Goal: Transaction & Acquisition: Purchase product/service

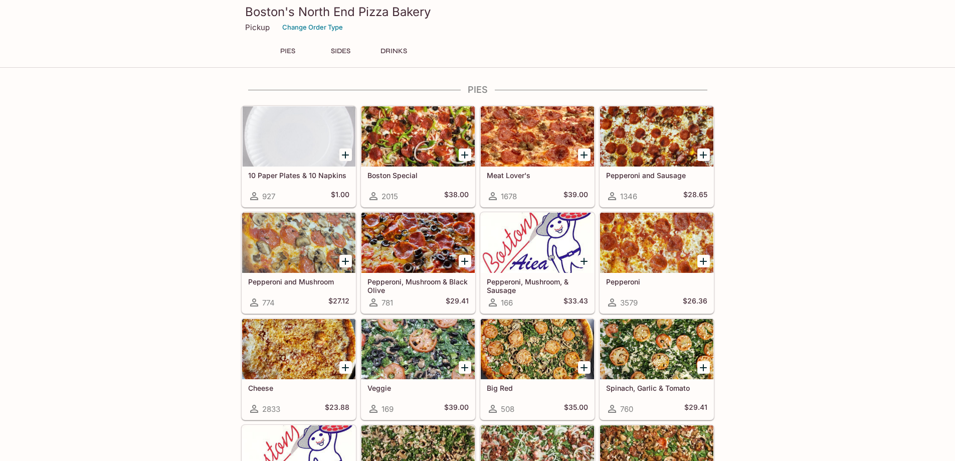
click at [461, 151] on icon "Add Boston Special" at bounding box center [465, 155] width 12 height 12
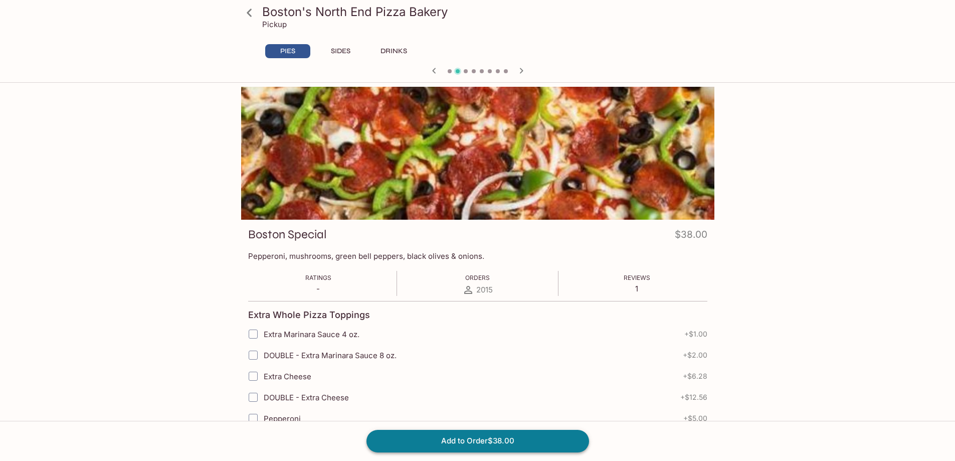
click at [470, 439] on button "Add to Order $38.00" at bounding box center [477, 440] width 223 height 22
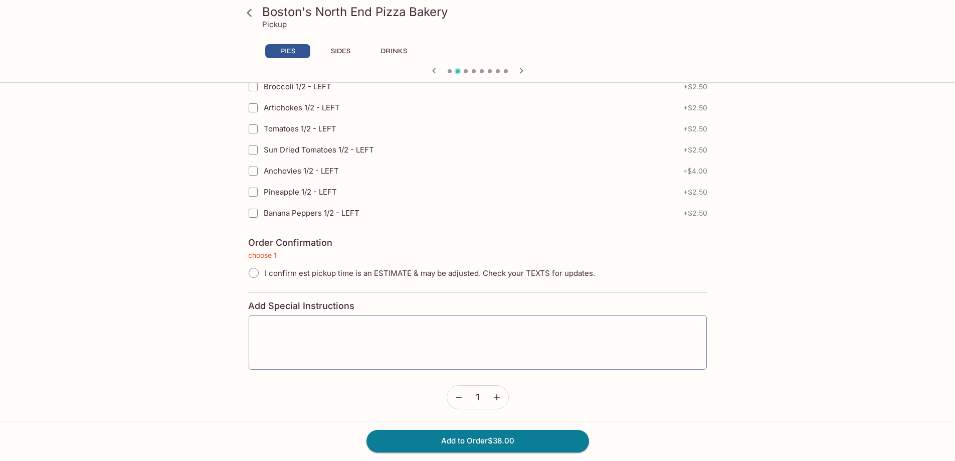
scroll to position [2200, 0]
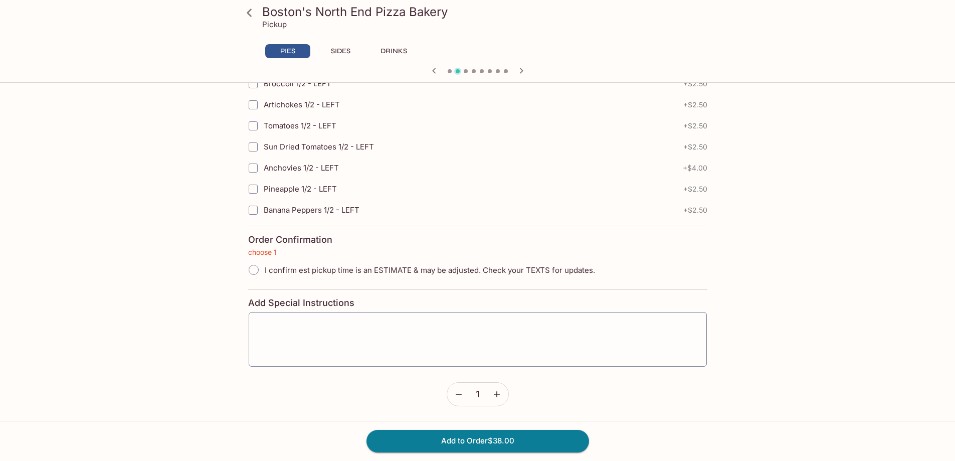
click at [301, 273] on span "I confirm est pickup time is an ESTIMATE & may be adjusted. Check your TEXTS fo…" at bounding box center [430, 270] width 330 height 10
click at [264, 273] on input "I confirm est pickup time is an ESTIMATE & may be adjusted. Check your TEXTS fo…" at bounding box center [253, 269] width 21 height 21
radio input "true"
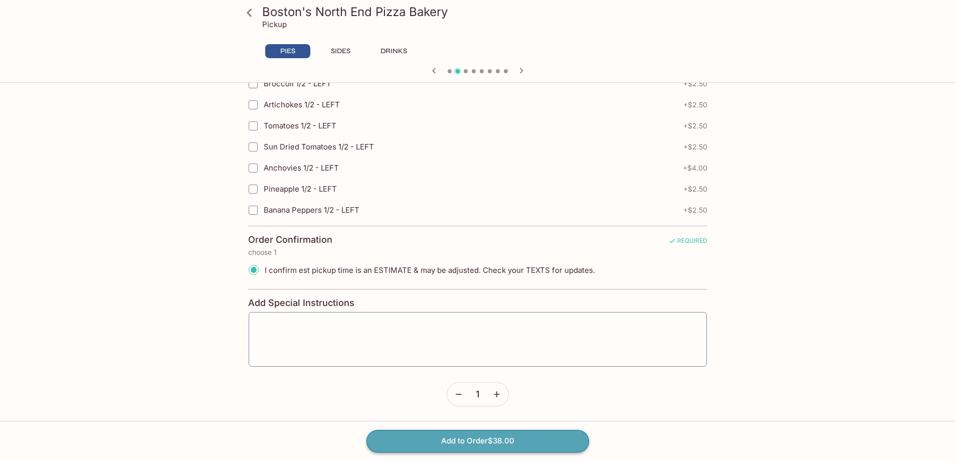
click at [525, 443] on button "Add to Order $38.00" at bounding box center [477, 440] width 223 height 22
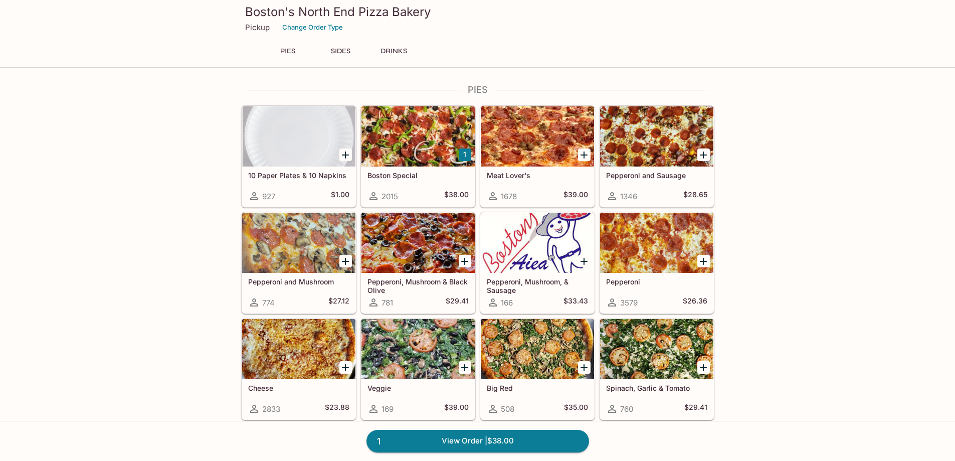
click at [580, 369] on icon "Add Big Red" at bounding box center [584, 367] width 12 height 12
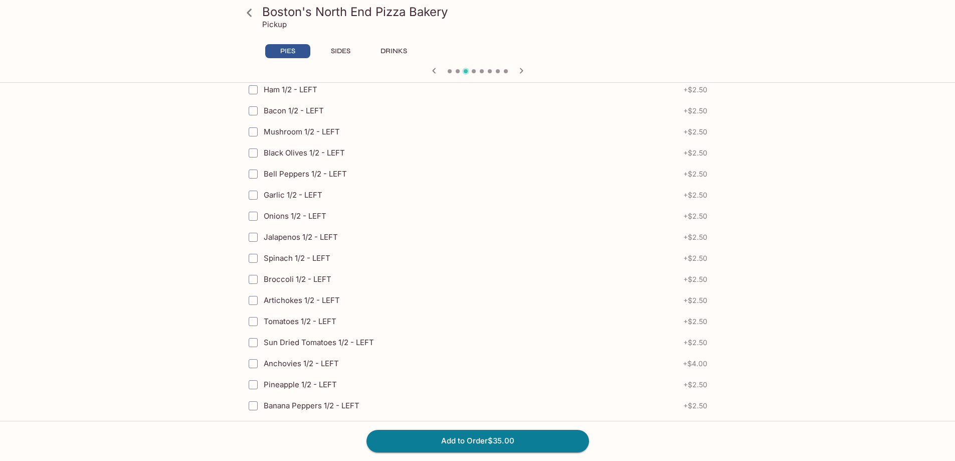
scroll to position [2137, 0]
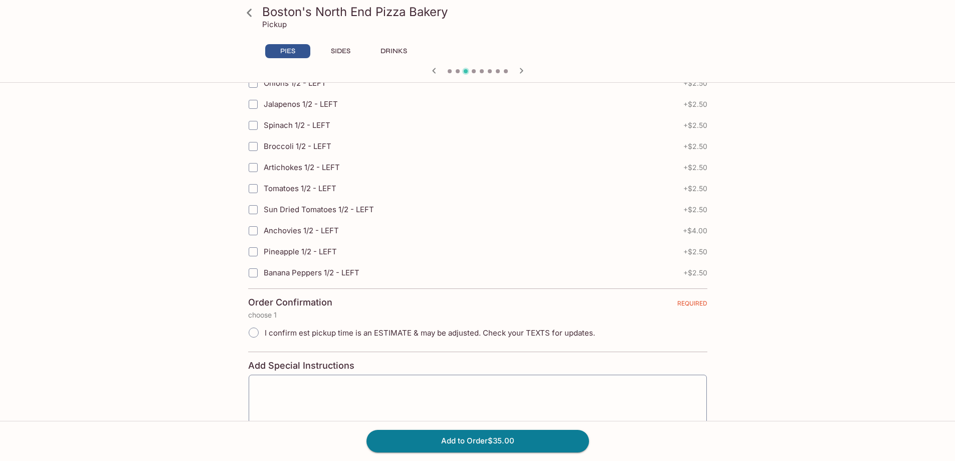
click at [324, 327] on label "I confirm est pickup time is an ESTIMATE & may be adjusted. Check your TEXTS fo…" at bounding box center [419, 332] width 352 height 22
click at [264, 327] on input "I confirm est pickup time is an ESTIMATE & may be adjusted. Check your TEXTS fo…" at bounding box center [253, 332] width 21 height 21
radio input "true"
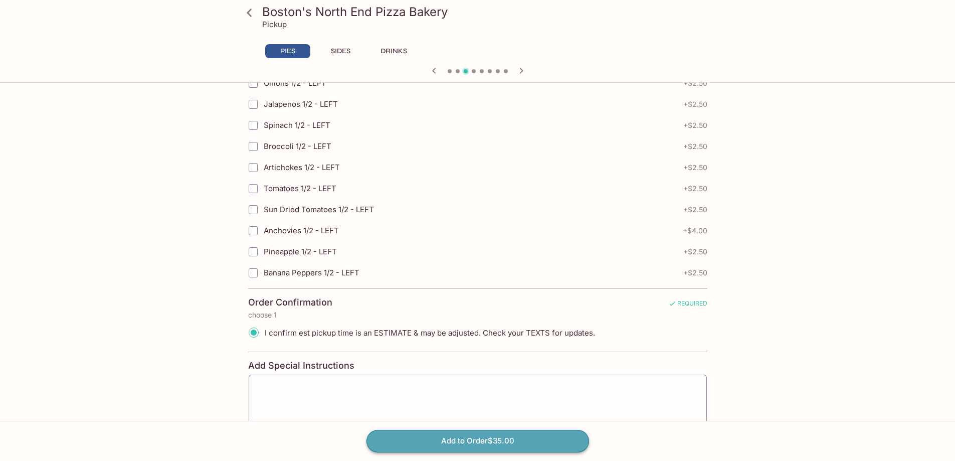
click at [481, 442] on button "Add to Order $35.00" at bounding box center [477, 440] width 223 height 22
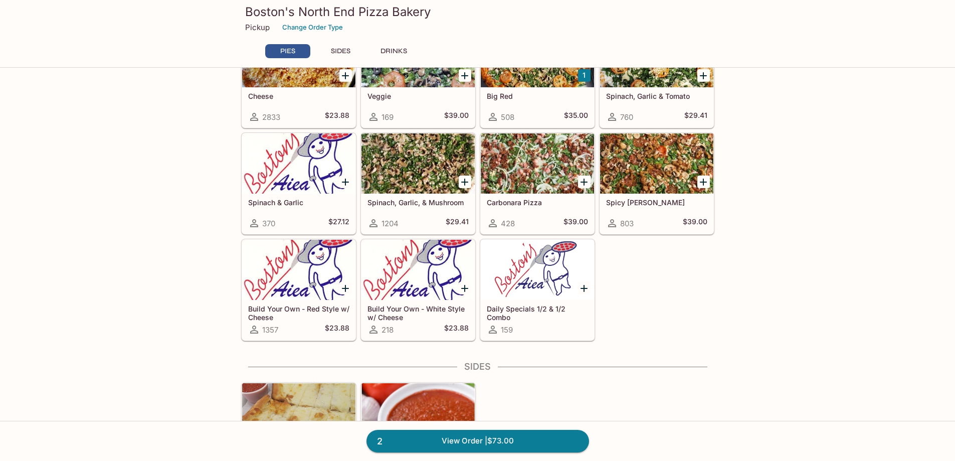
scroll to position [301, 0]
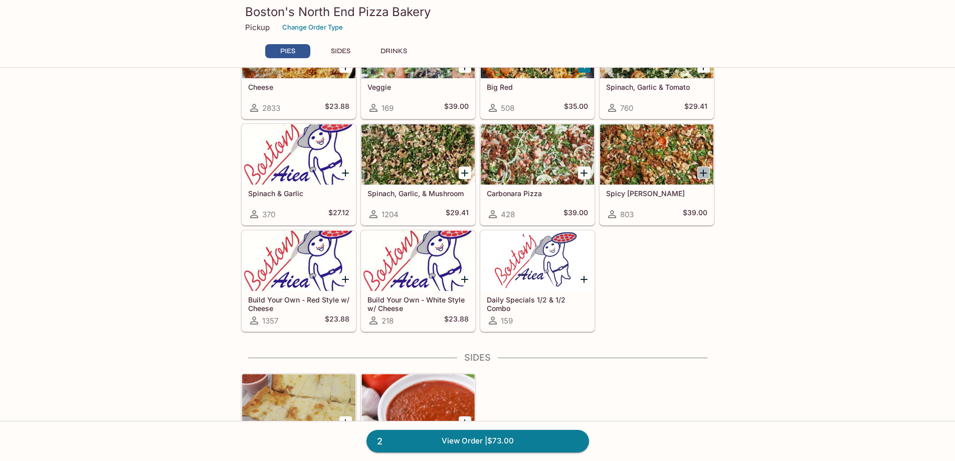
click at [703, 171] on icon "Add Spicy Jenny" at bounding box center [703, 172] width 7 height 7
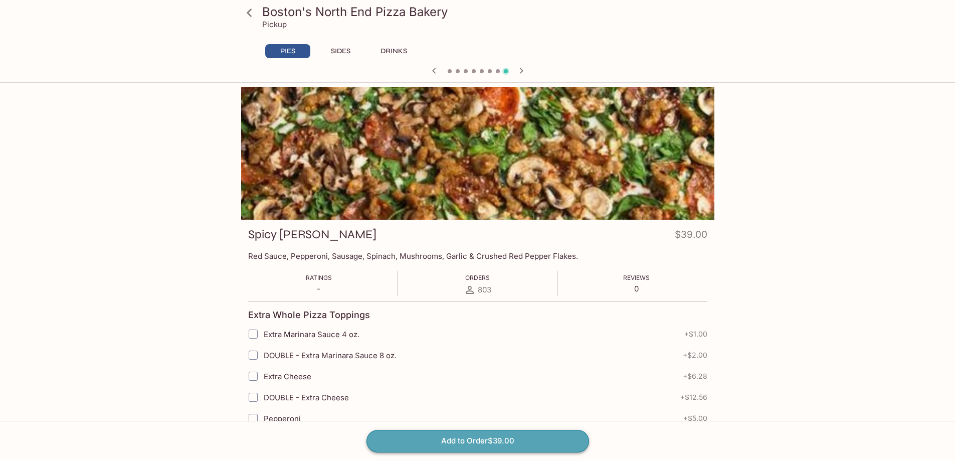
click at [553, 439] on button "Add to Order $39.00" at bounding box center [477, 440] width 223 height 22
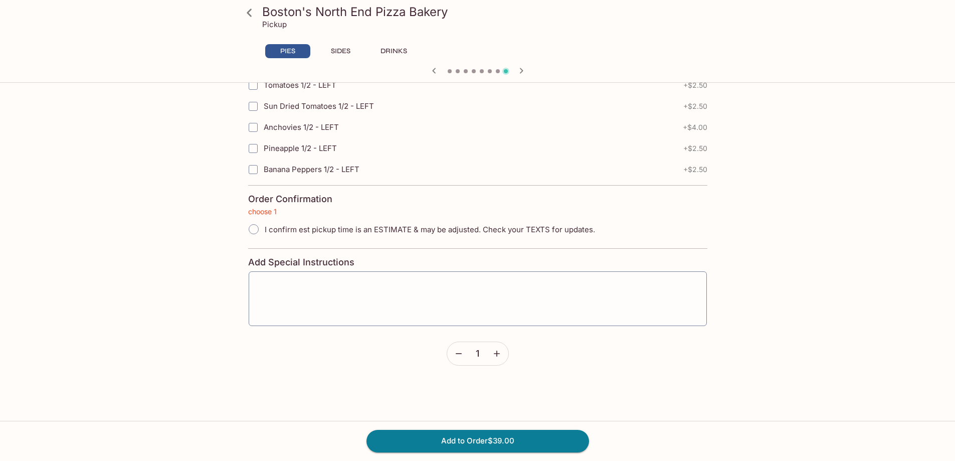
scroll to position [2243, 0]
click at [300, 220] on label "I confirm est pickup time is an ESTIMATE & may be adjusted. Check your TEXTS fo…" at bounding box center [419, 226] width 352 height 22
click at [297, 224] on span "I confirm est pickup time is an ESTIMATE & may be adjusted. Check your TEXTS fo…" at bounding box center [430, 227] width 330 height 10
click at [264, 224] on input "I confirm est pickup time is an ESTIMATE & may be adjusted. Check your TEXTS fo…" at bounding box center [253, 226] width 21 height 21
radio input "true"
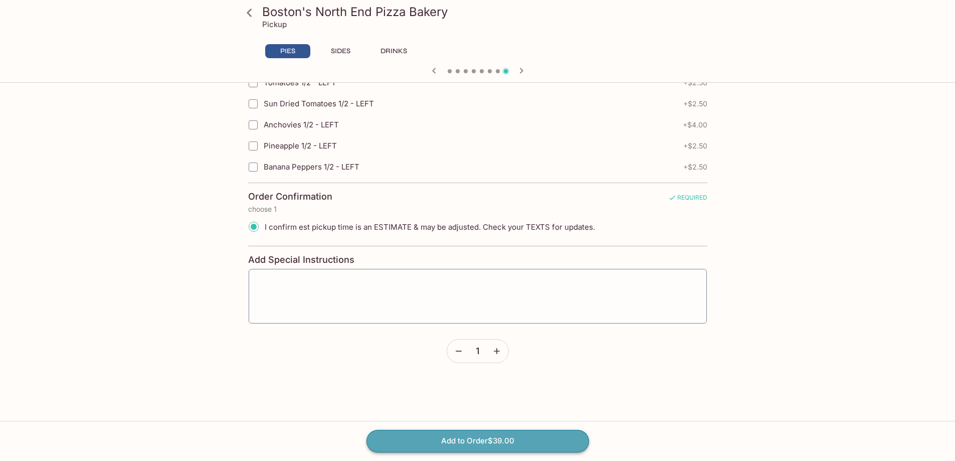
click at [478, 448] on button "Add to Order $39.00" at bounding box center [477, 440] width 223 height 22
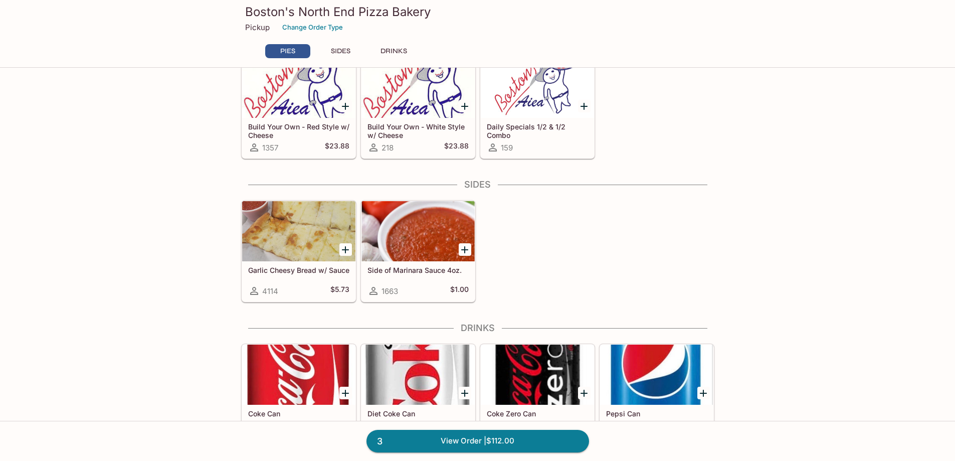
scroll to position [501, 0]
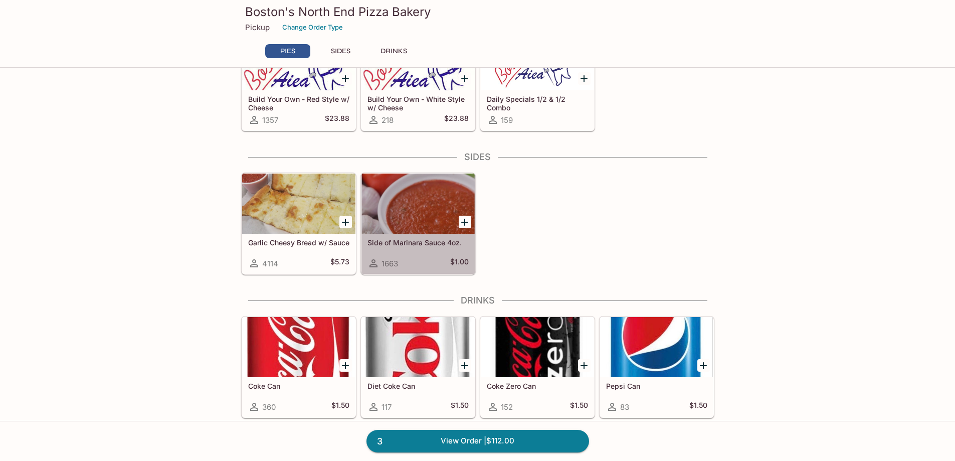
click at [419, 206] on div at bounding box center [417, 203] width 113 height 60
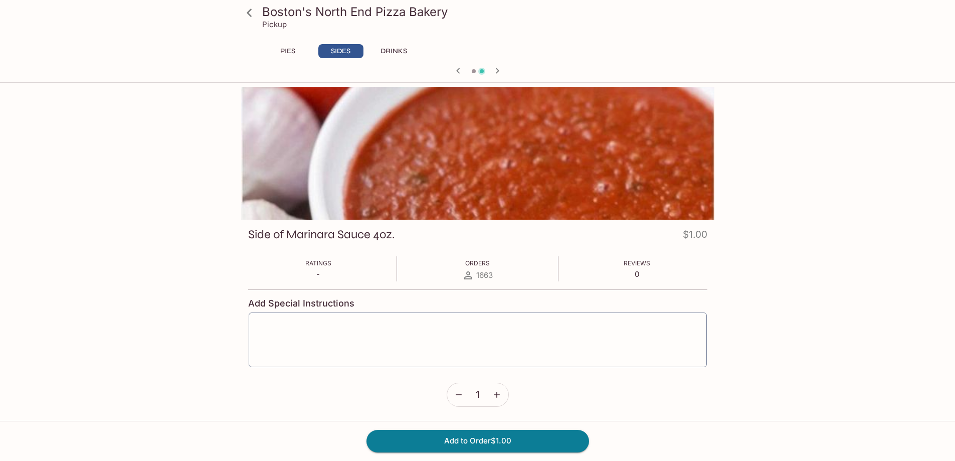
click at [504, 397] on button "button" at bounding box center [496, 394] width 23 height 23
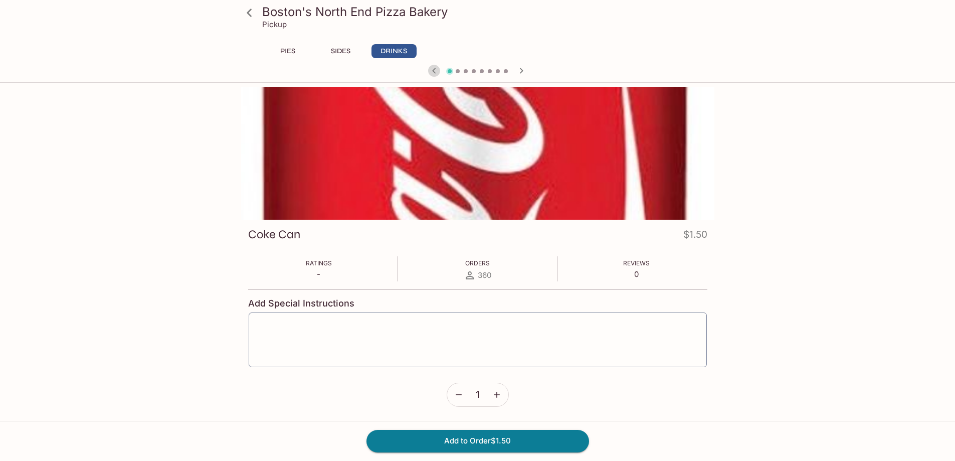
click at [429, 69] on icon "button" at bounding box center [434, 71] width 12 height 12
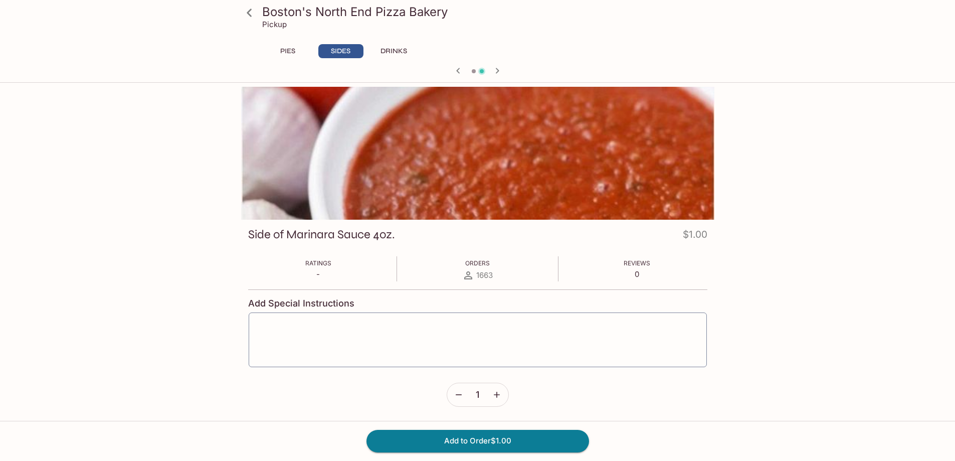
click at [495, 396] on icon "button" at bounding box center [497, 394] width 10 height 10
click at [505, 435] on button "Add to Order $2.00" at bounding box center [477, 440] width 223 height 22
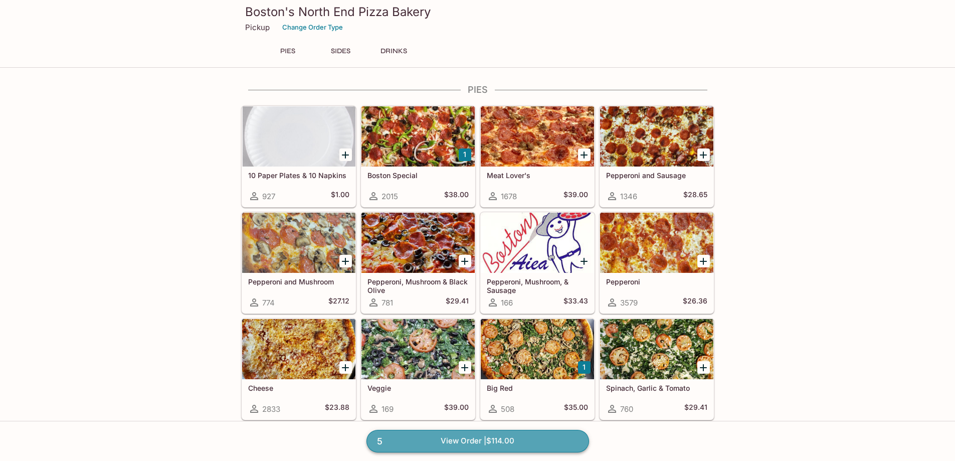
click at [562, 443] on link "5 View Order | $114.00" at bounding box center [477, 440] width 223 height 22
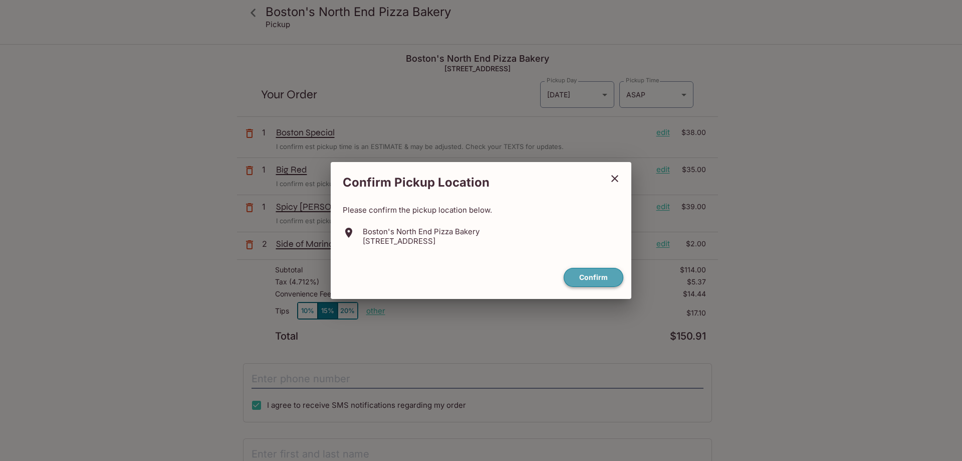
click at [610, 282] on button "Confirm" at bounding box center [594, 278] width 60 height 20
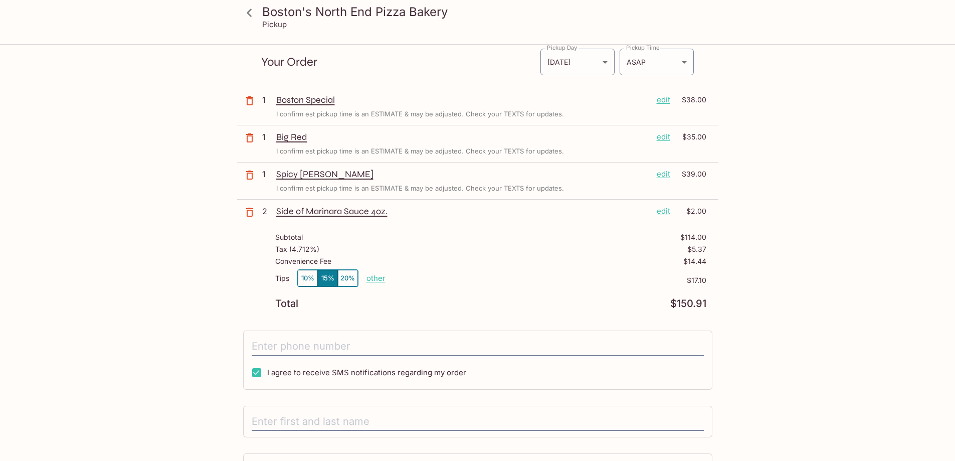
scroll to position [50, 0]
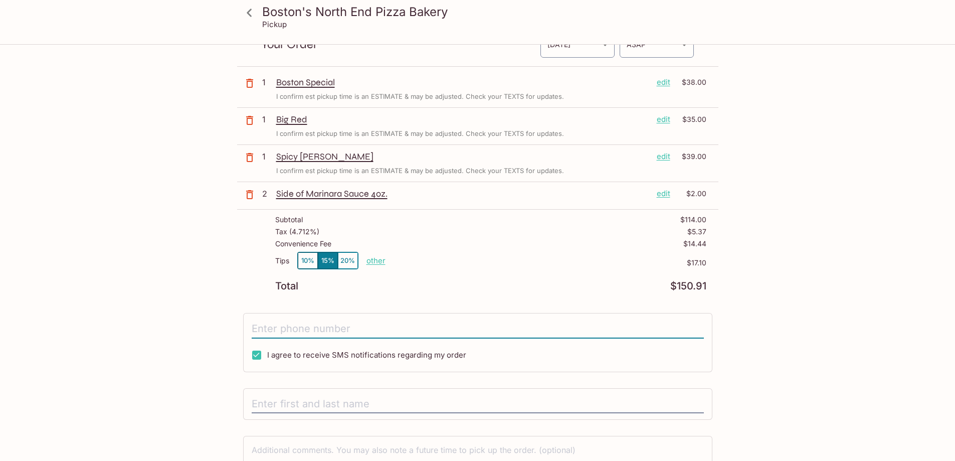
click at [420, 322] on input "tel" at bounding box center [478, 328] width 452 height 19
click at [373, 264] on p "other" at bounding box center [375, 261] width 19 height 10
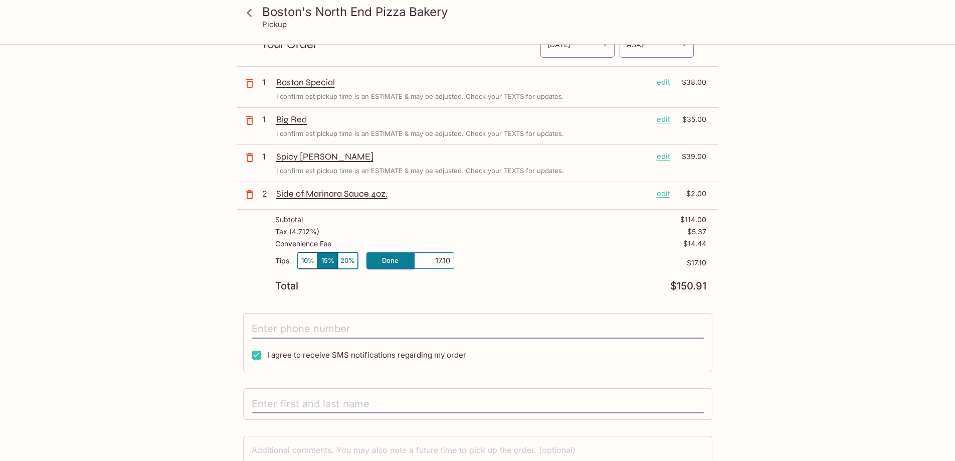
click at [439, 259] on input "17.10" at bounding box center [434, 260] width 32 height 11
type input "0.00"
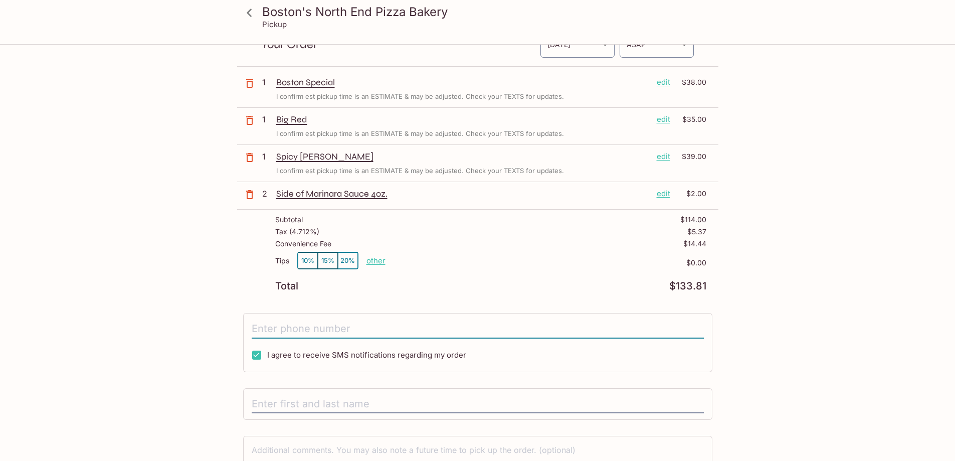
click at [481, 327] on input "tel" at bounding box center [478, 328] width 452 height 19
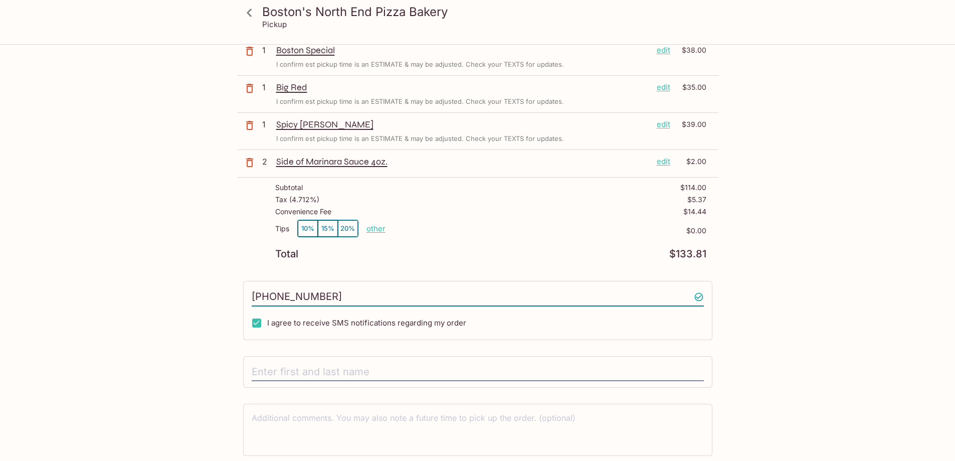
scroll to position [118, 0]
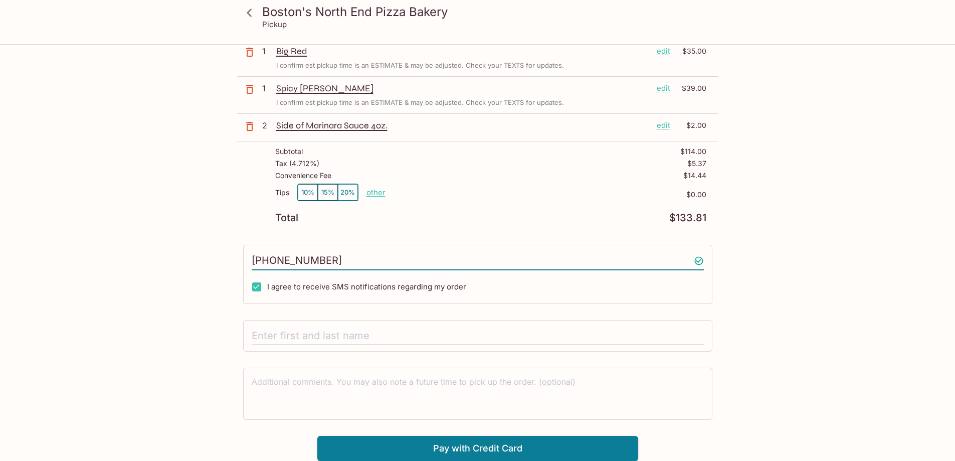
type input "(808) 255-2169"
click at [390, 328] on input "text" at bounding box center [478, 335] width 452 height 19
type input "Jon Ozaki"
click at [532, 446] on button "Pay with Credit Card" at bounding box center [477, 448] width 321 height 25
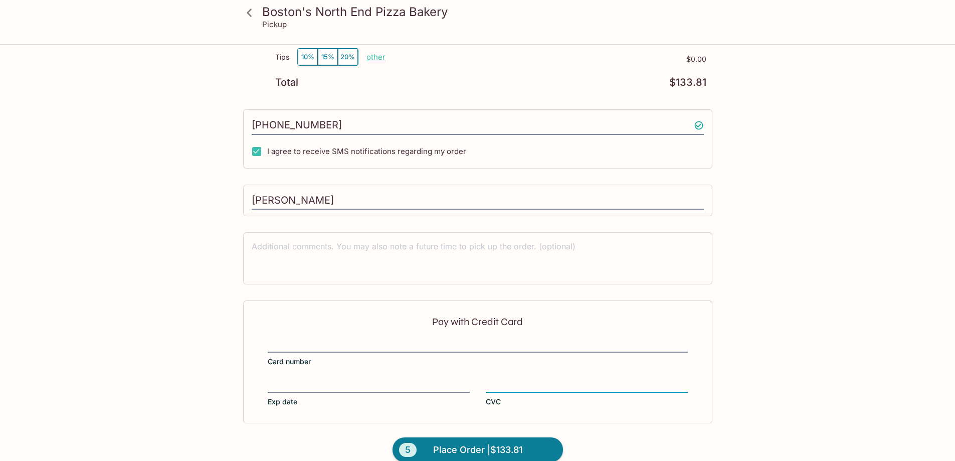
scroll to position [269, 0]
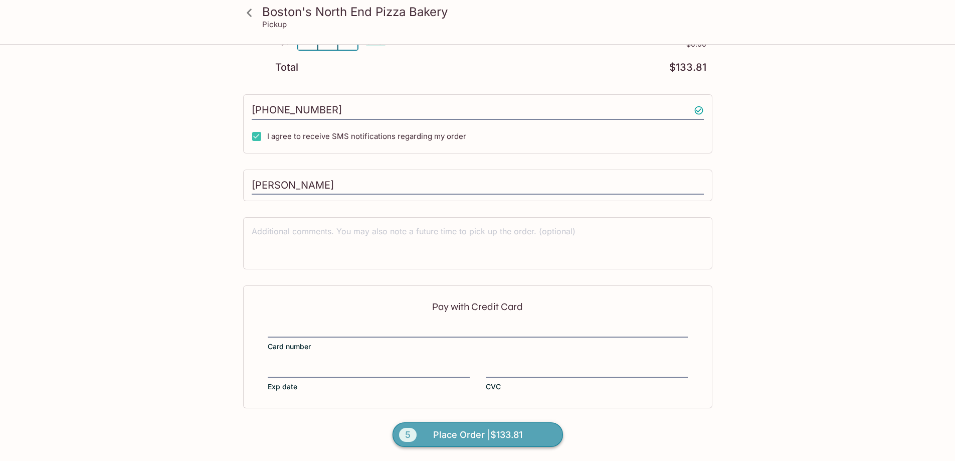
click at [498, 434] on span "Place Order | $133.81" at bounding box center [477, 434] width 89 height 16
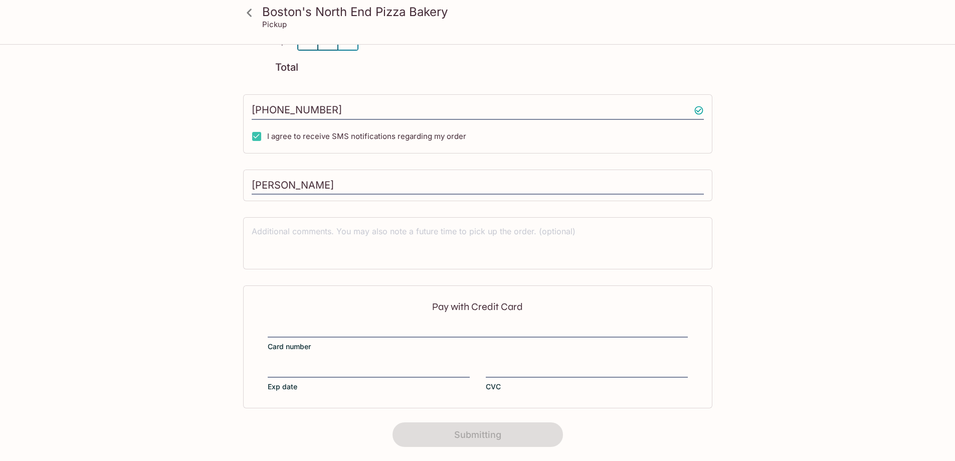
scroll to position [0, 0]
